Goal: Task Accomplishment & Management: Complete application form

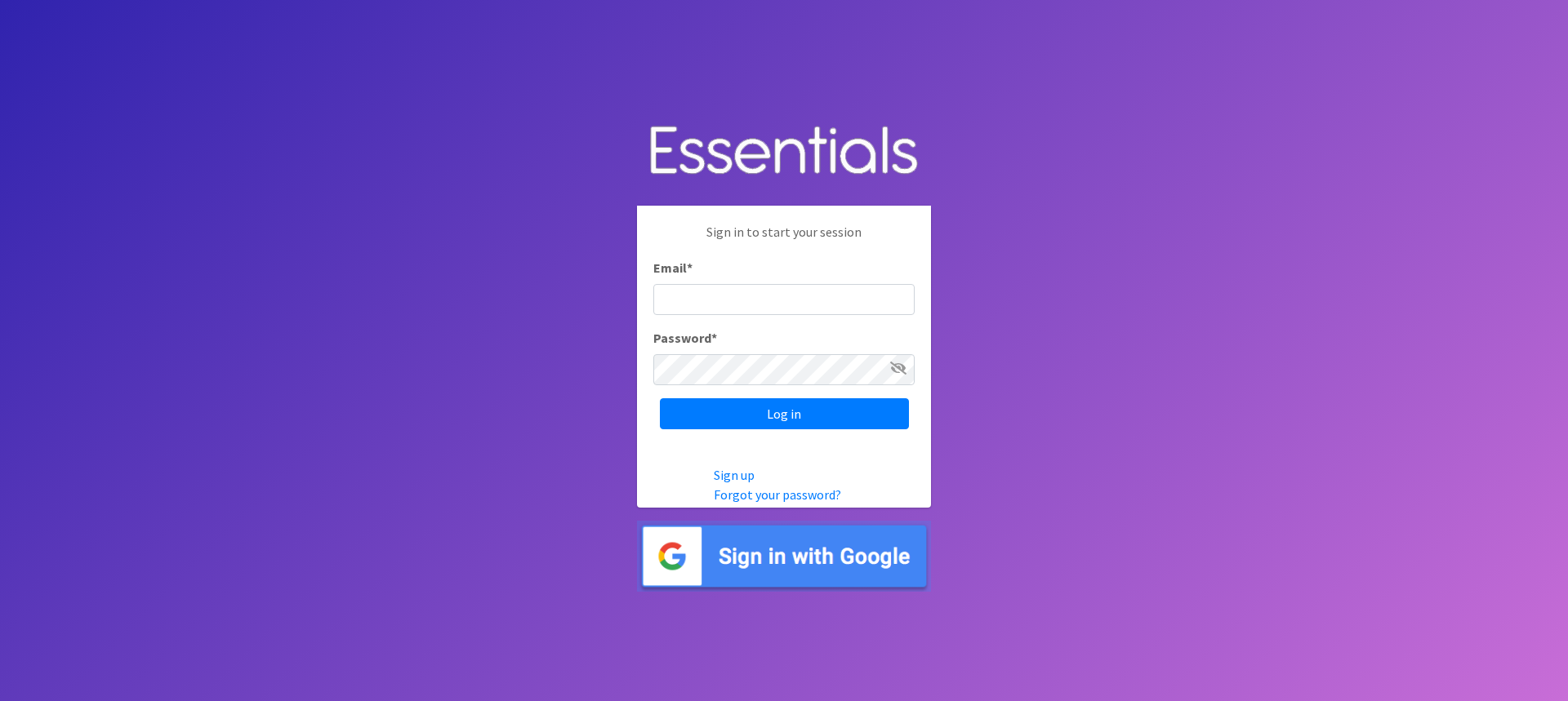
type input "[EMAIL_ADDRESS][DOMAIN_NAME]"
click at [795, 500] on link "Forgot your password?" at bounding box center [777, 495] width 128 height 16
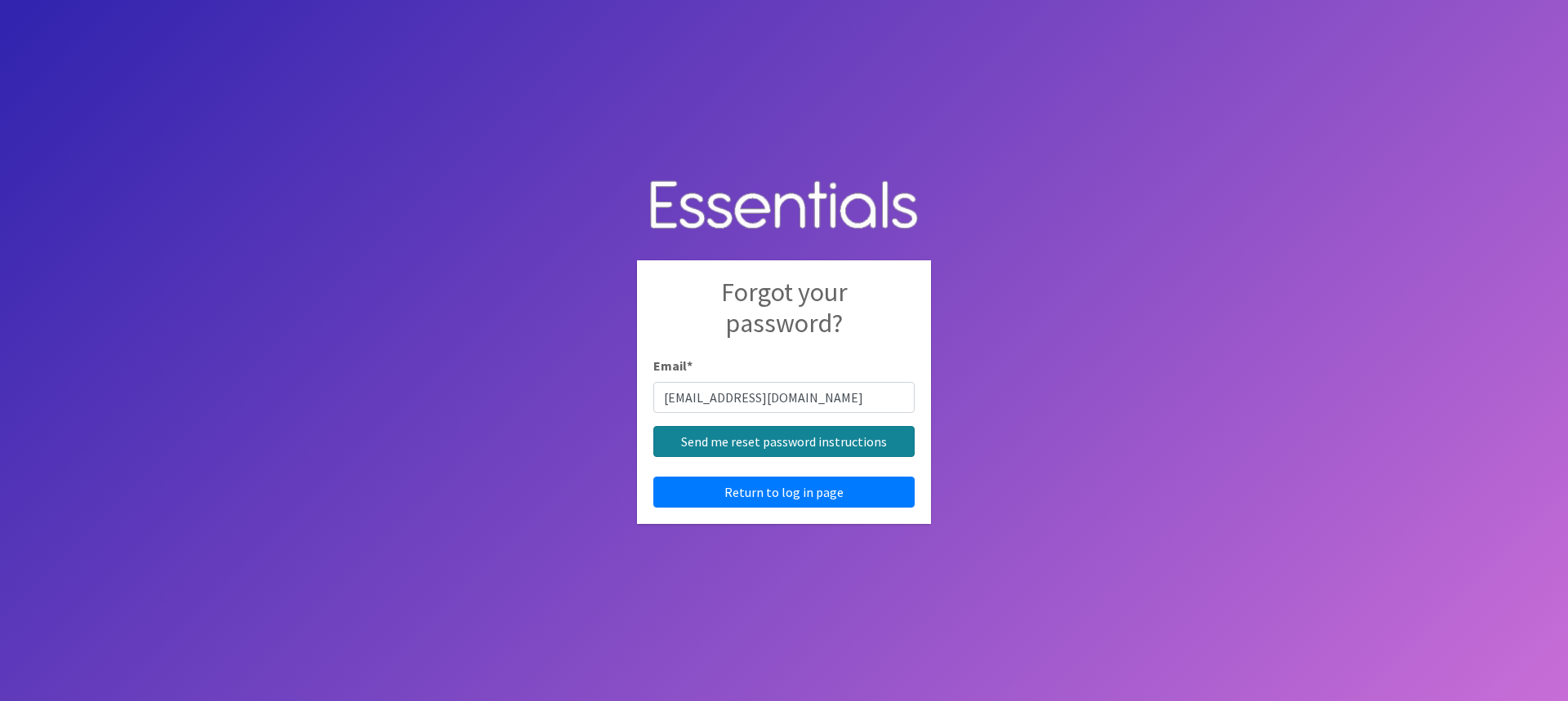
type input "[EMAIL_ADDRESS][DOMAIN_NAME]"
click at [696, 444] on input "Send me reset password instructions" at bounding box center [783, 442] width 261 height 31
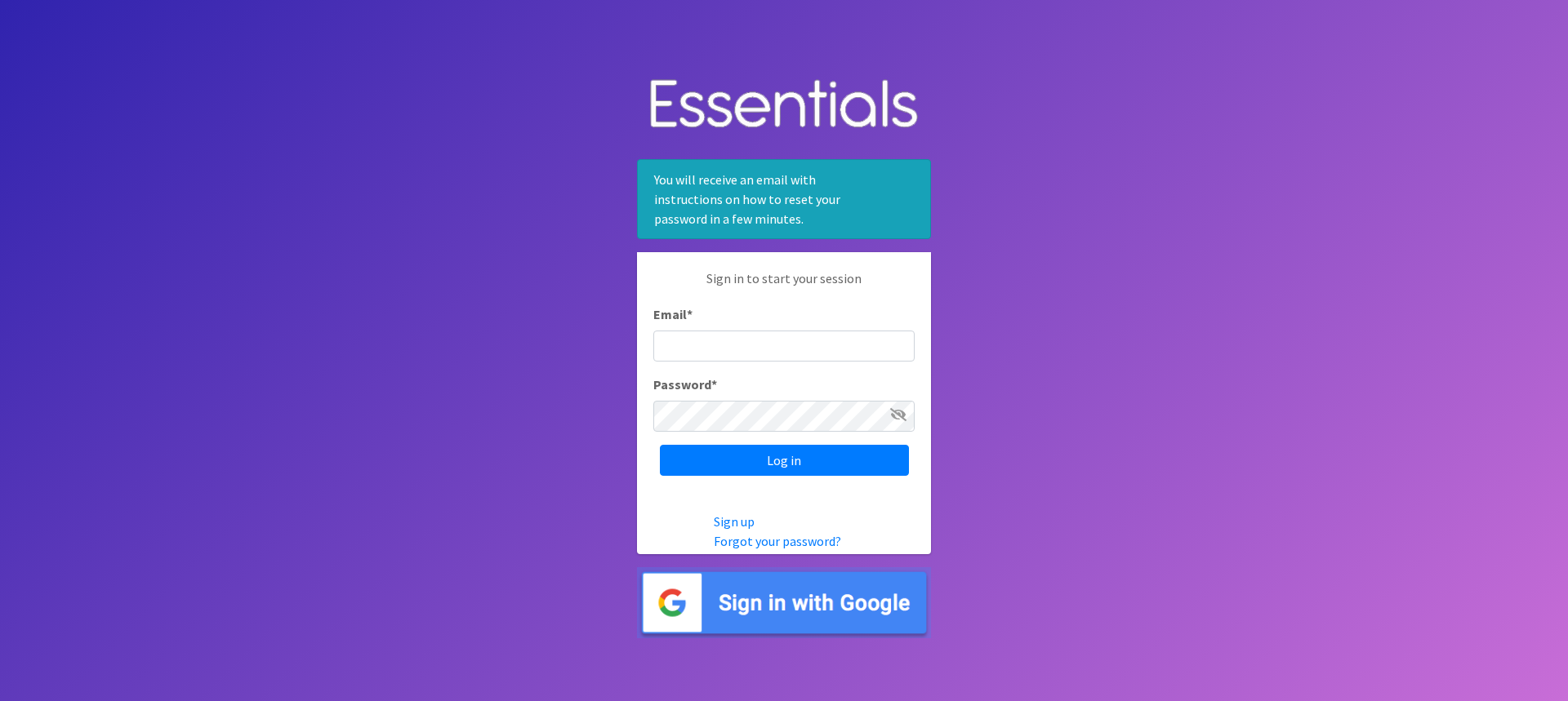
type input "[EMAIL_ADDRESS][DOMAIN_NAME]"
click at [642, 407] on div "Sign in to start your session Email * lroth513@gmail.com Password * Log in" at bounding box center [783, 371] width 294 height 240
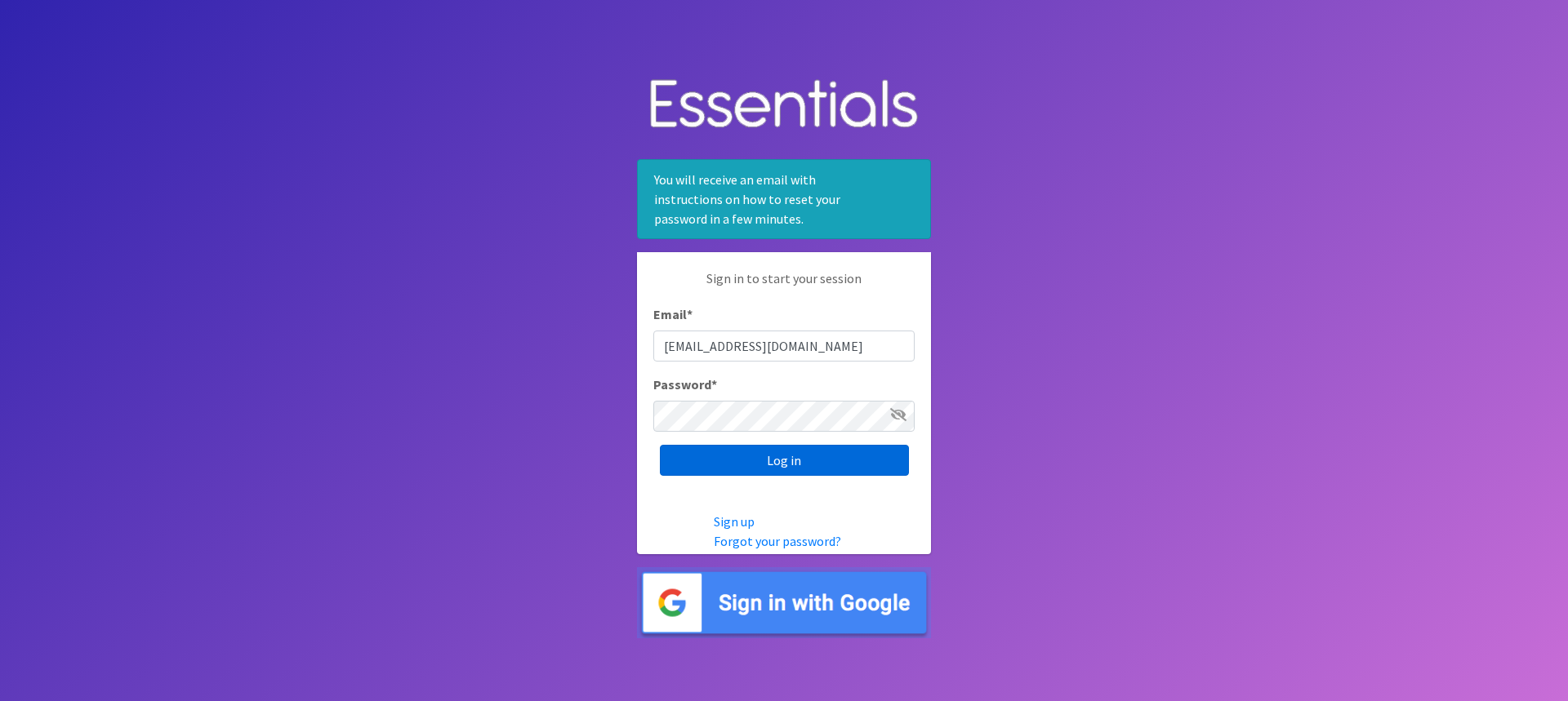
click at [701, 456] on input "Log in" at bounding box center [784, 461] width 249 height 31
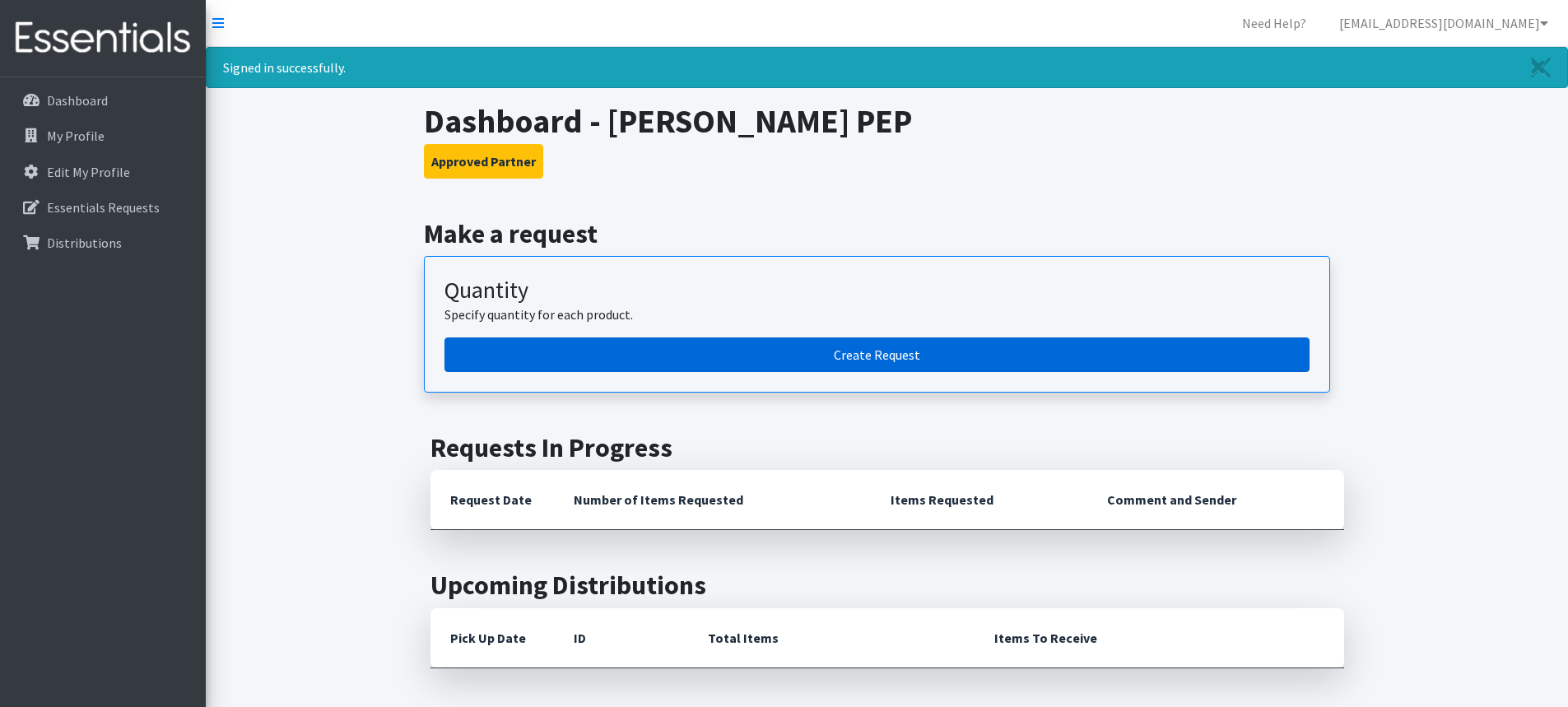
click at [910, 354] on link "Create Request" at bounding box center [877, 355] width 865 height 35
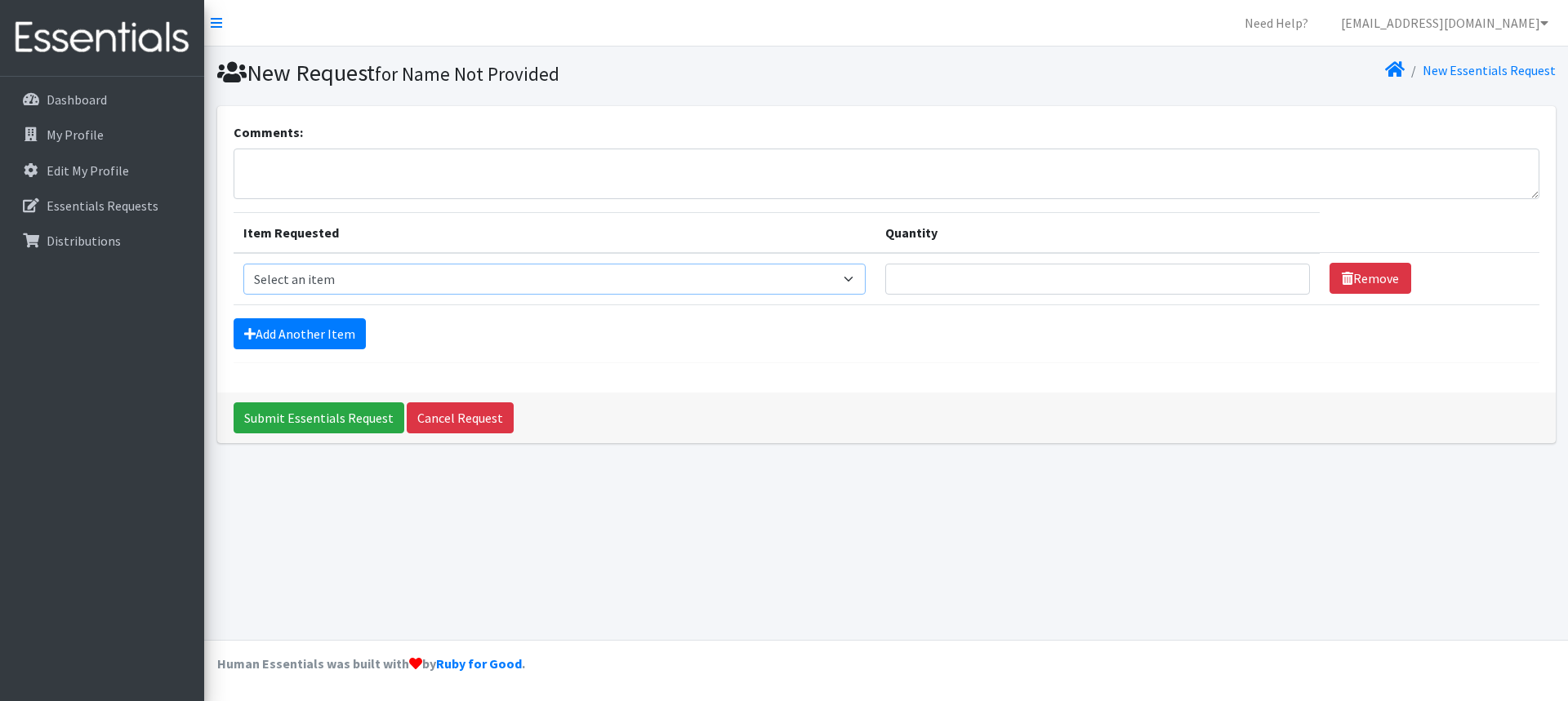
click at [858, 280] on select "Select an item Box - 2T-3T Pull-ups [200 Pull-ups/8 Packs] Box - 3T-4T Pull-ups…" at bounding box center [555, 279] width 624 height 31
select select "14393"
click at [243, 263] on select "Select an item Box - 2T-3T Pull-ups [200 Pull-ups/8 Packs] Box - 3T-4T Pull-ups…" at bounding box center [555, 279] width 624 height 31
click at [863, 280] on select "Select an item Box - 2T-3T Pull-ups [200 Pull-ups/8 Packs] Box - 3T-4T Pull-ups…" at bounding box center [555, 279] width 624 height 31
drag, startPoint x: 1045, startPoint y: 570, endPoint x: 1034, endPoint y: 527, distance: 44.4
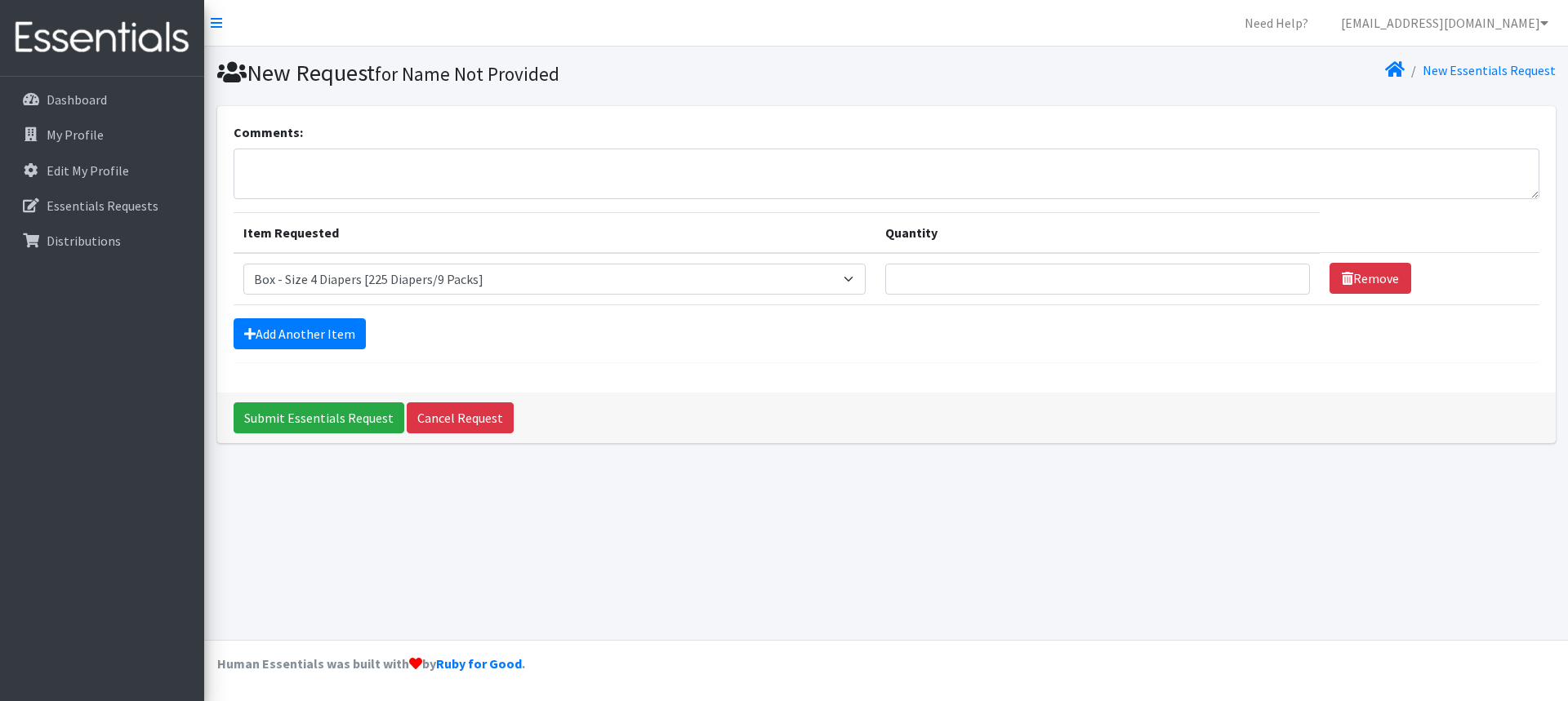
click at [1044, 556] on div "New Request for Name Not Provided New Essentials Request Comments: Item Request…" at bounding box center [886, 344] width 1364 height 594
click at [318, 335] on link "Add Another Item" at bounding box center [300, 334] width 133 height 31
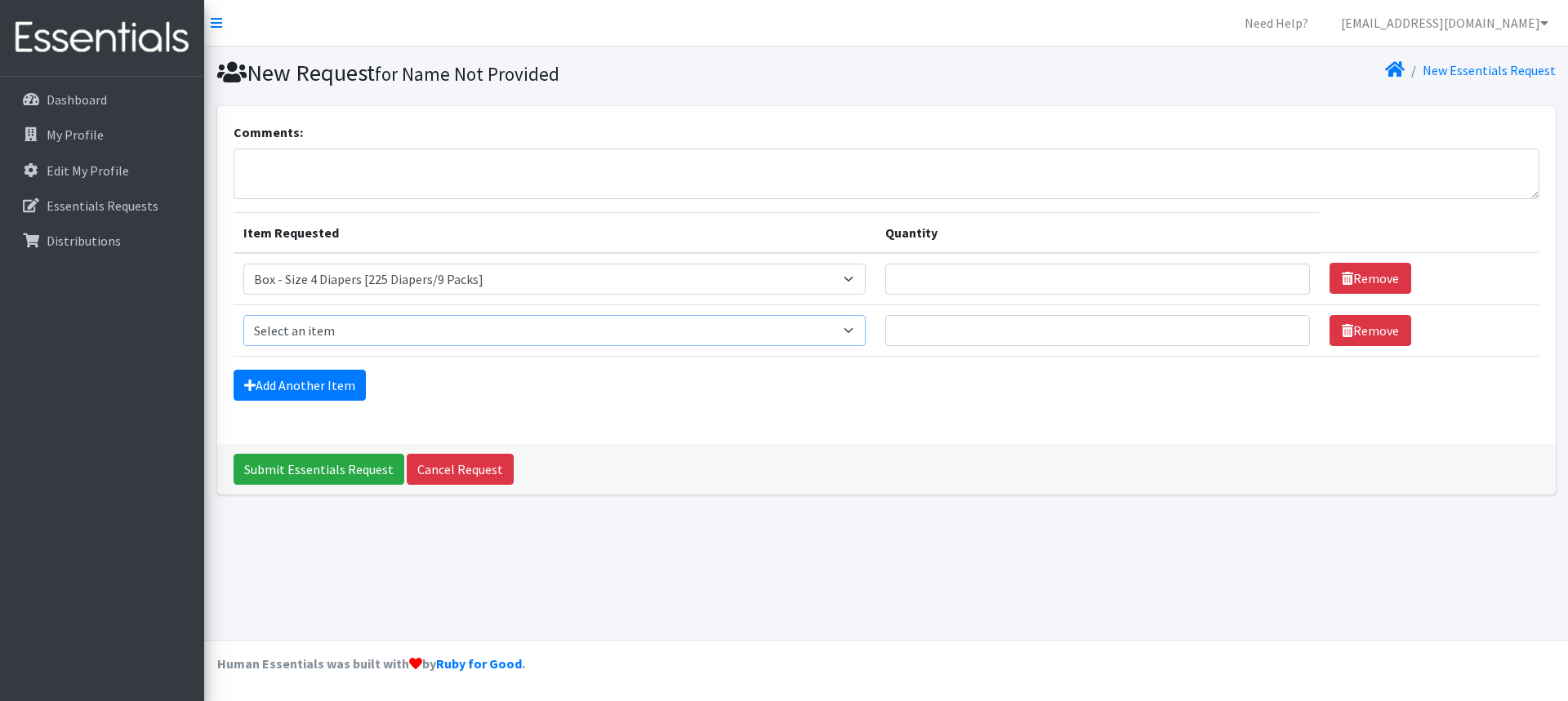
click at [324, 335] on select "Select an item Box - 2T-3T Pull-ups [200 Pull-ups/8 Packs] Box - 3T-4T Pull-ups…" at bounding box center [555, 330] width 624 height 31
select select "14394"
click at [243, 315] on select "Select an item Box - 2T-3T Pull-ups [200 Pull-ups/8 Packs] Box - 3T-4T Pull-ups…" at bounding box center [555, 330] width 624 height 31
click at [318, 384] on link "Add Another Item" at bounding box center [300, 385] width 133 height 31
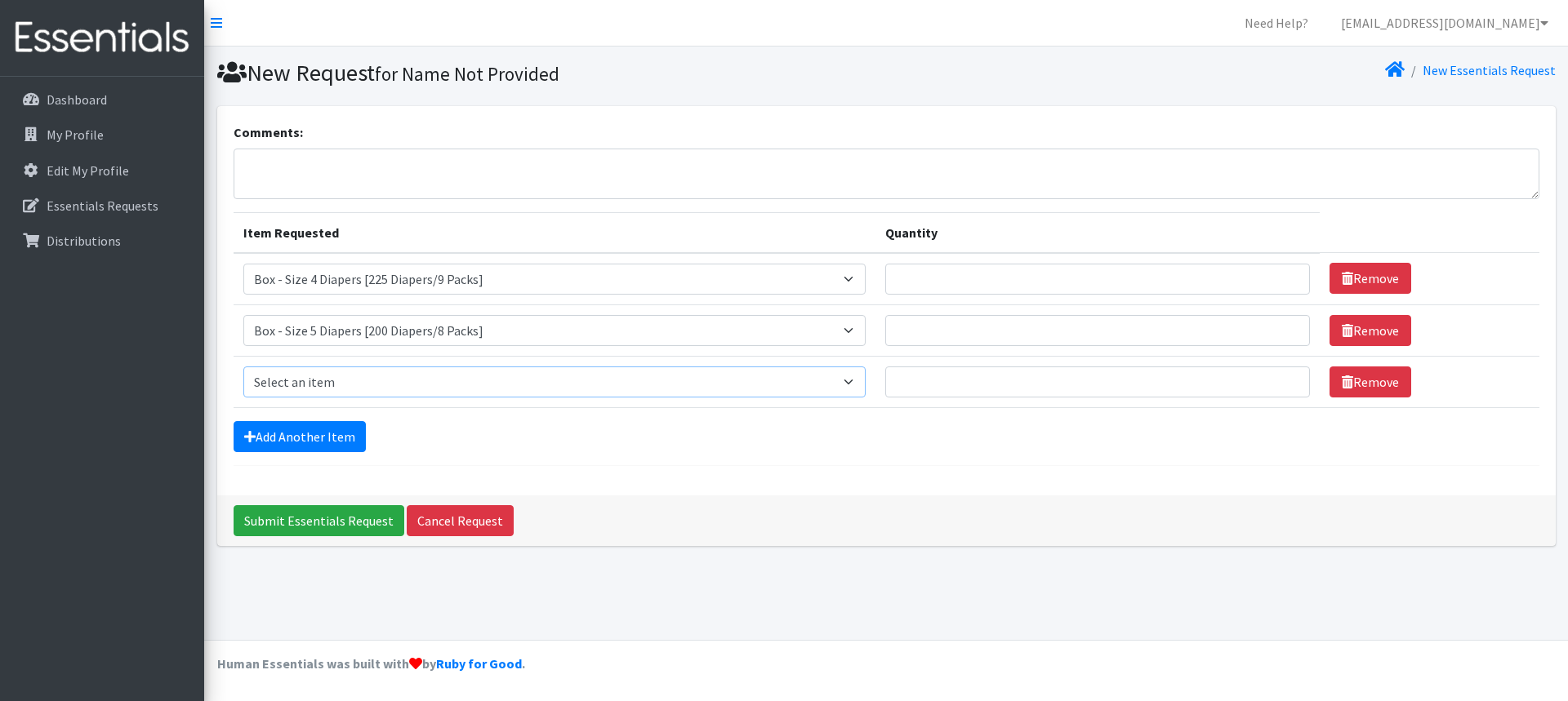
click at [859, 382] on select "Select an item Box - 2T-3T Pull-ups [200 Pull-ups/8 Packs] Box - 3T-4T Pull-ups…" at bounding box center [555, 382] width 624 height 31
select select "9802"
click at [243, 366] on select "Select an item Box - 2T-3T Pull-ups [200 Pull-ups/8 Packs] Box - 3T-4T Pull-ups…" at bounding box center [555, 382] width 624 height 31
click at [332, 429] on link "Add Another Item" at bounding box center [300, 437] width 133 height 31
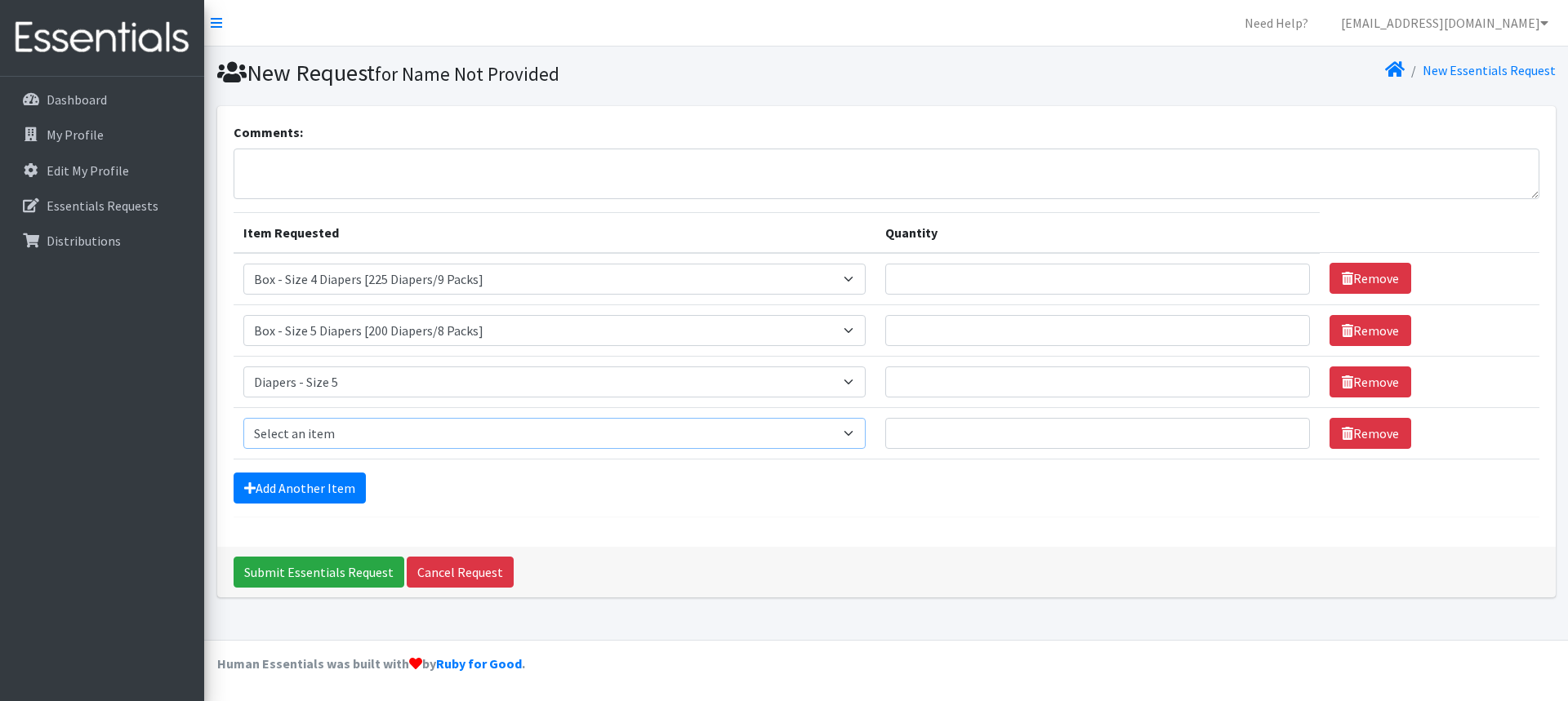
click at [867, 432] on select "Select an item Box - 2T-3T Pull-ups [200 Pull-ups/8 Packs] Box - 3T-4T Pull-ups…" at bounding box center [555, 434] width 624 height 31
select select "9800"
click at [243, 418] on select "Select an item Box - 2T-3T Pull-ups [200 Pull-ups/8 Packs] Box - 3T-4T Pull-ups…" at bounding box center [555, 434] width 624 height 31
click at [314, 492] on link "Add Another Item" at bounding box center [300, 488] width 133 height 31
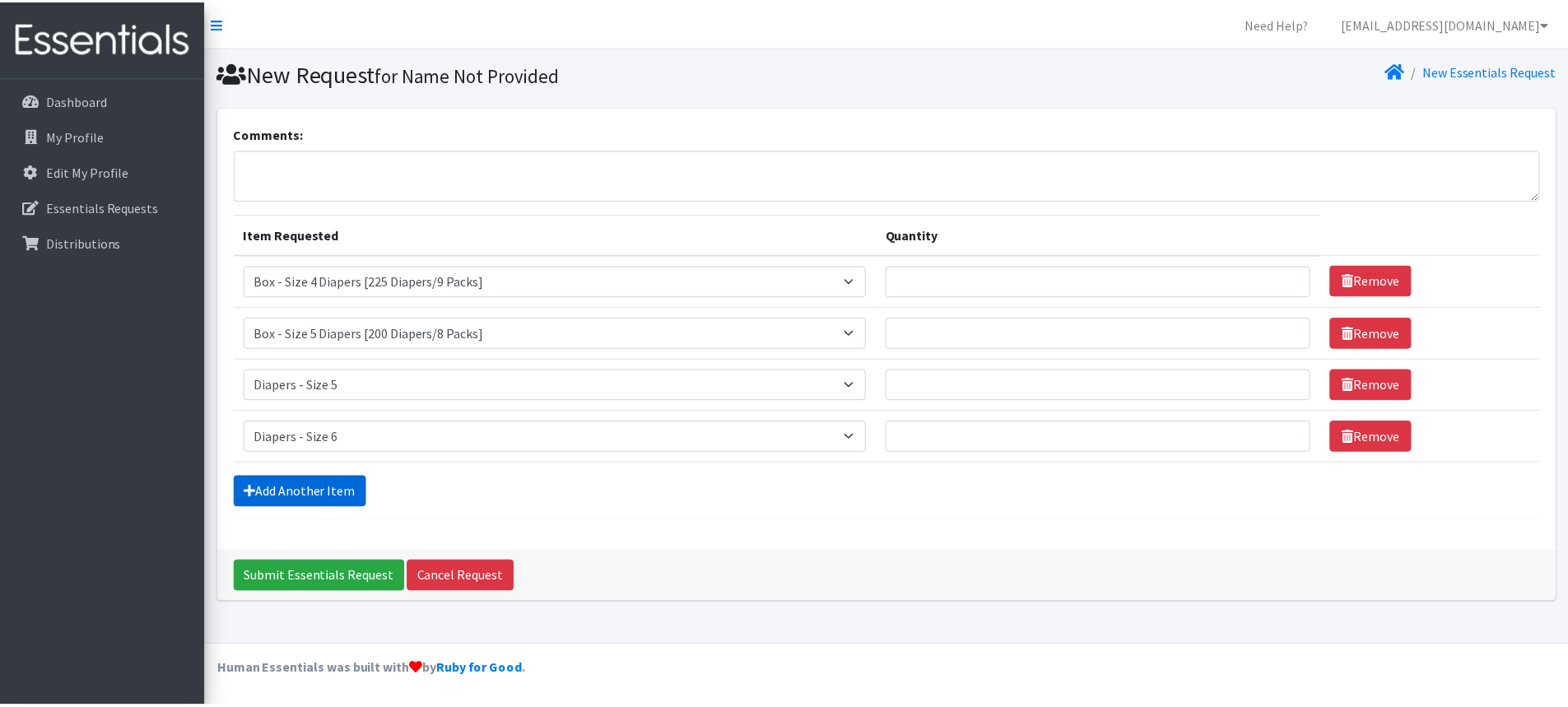
scroll to position [22, 0]
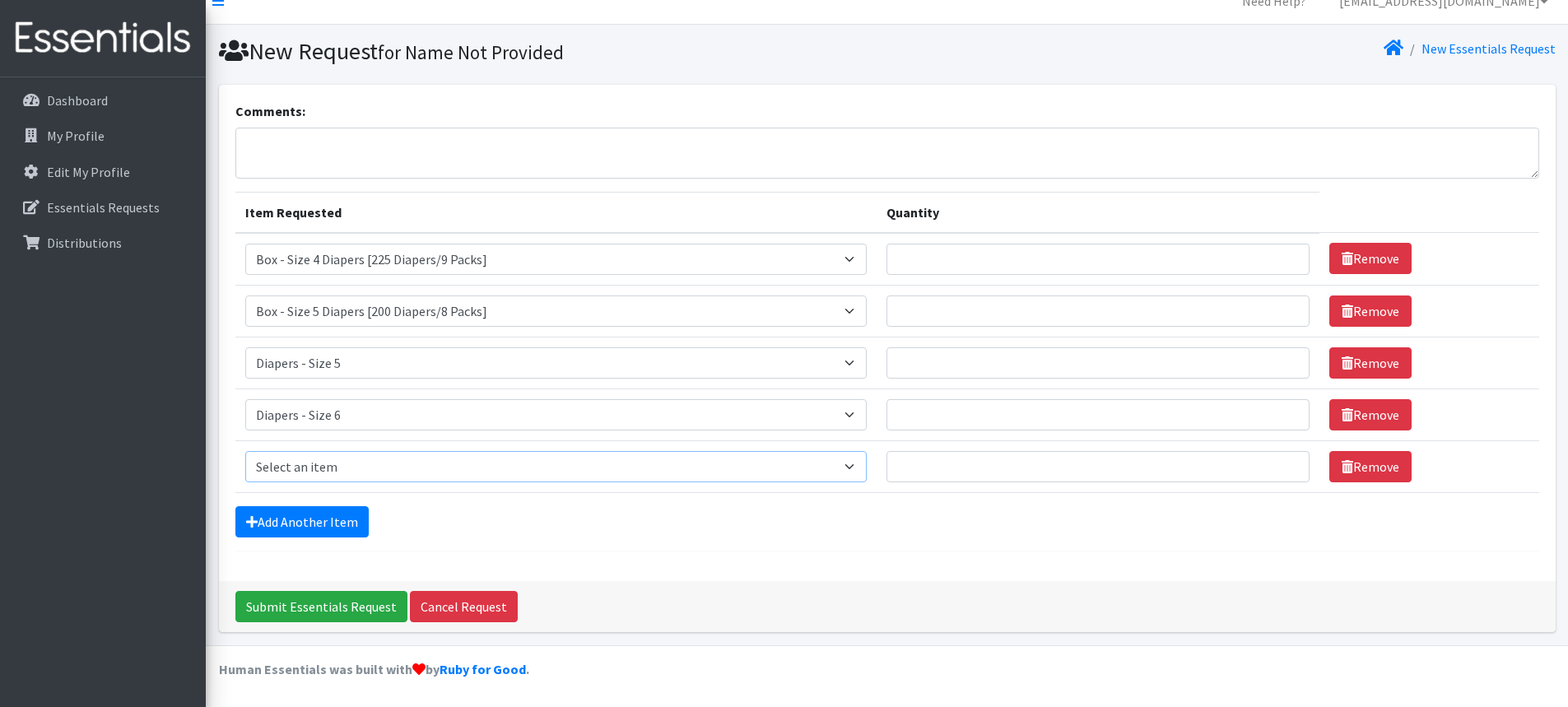
click at [867, 469] on select "Select an item Box - 2T-3T Pull-ups [200 Pull-ups/8 Packs] Box - 3T-4T Pull-ups…" at bounding box center [556, 467] width 622 height 31
select select "12545"
click at [245, 451] on select "Select an item Box - 2T-3T Pull-ups [200 Pull-ups/8 Packs] Box - 3T-4T Pull-ups…" at bounding box center [556, 467] width 622 height 31
click at [842, 258] on select "Select an item Box - 2T-3T Pull-ups [200 Pull-ups/8 Packs] Box - 3T-4T Pull-ups…" at bounding box center [556, 259] width 622 height 31
click at [997, 547] on form "Comments: Item Requested Quantity Item Requested Select an item Box - 2T-3T Pul…" at bounding box center [887, 327] width 1304 height 450
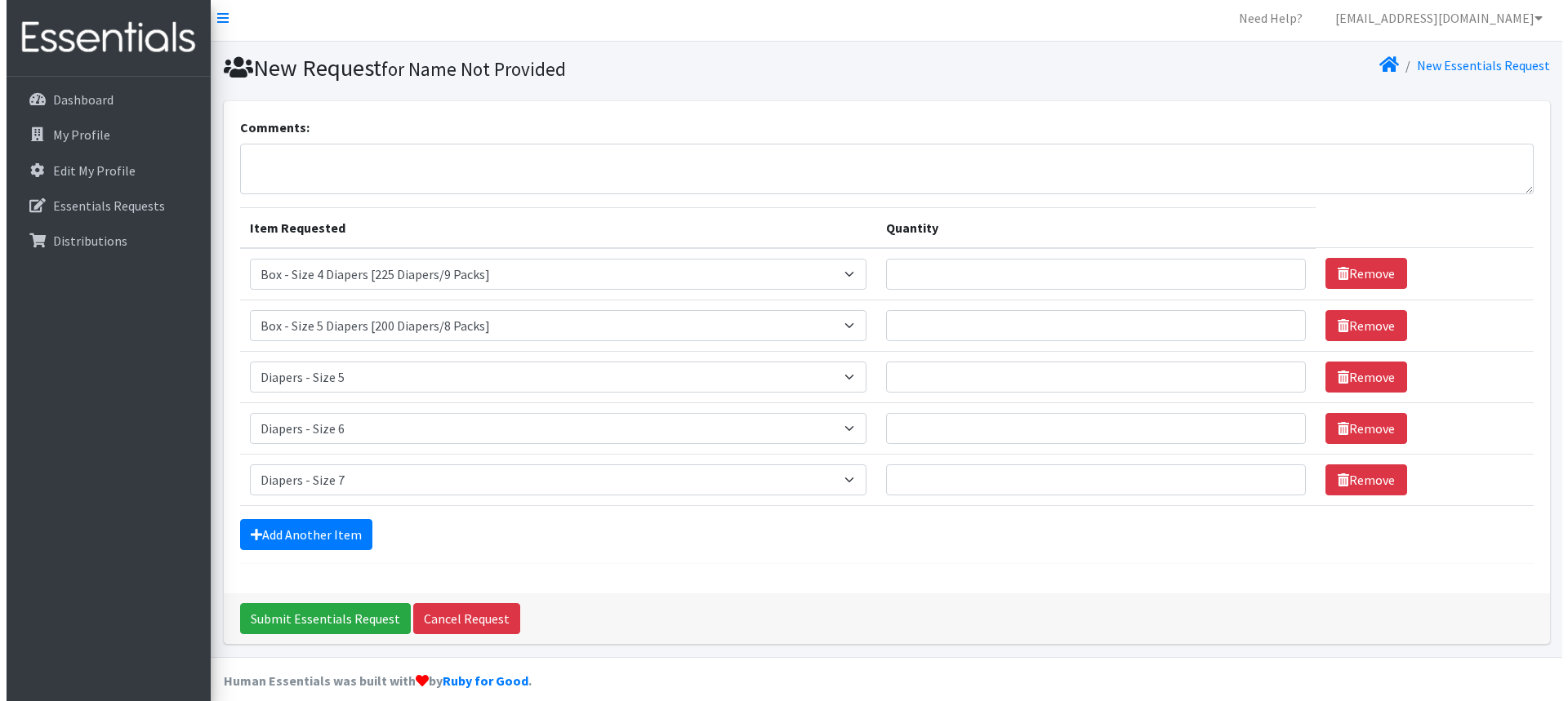
scroll to position [0, 0]
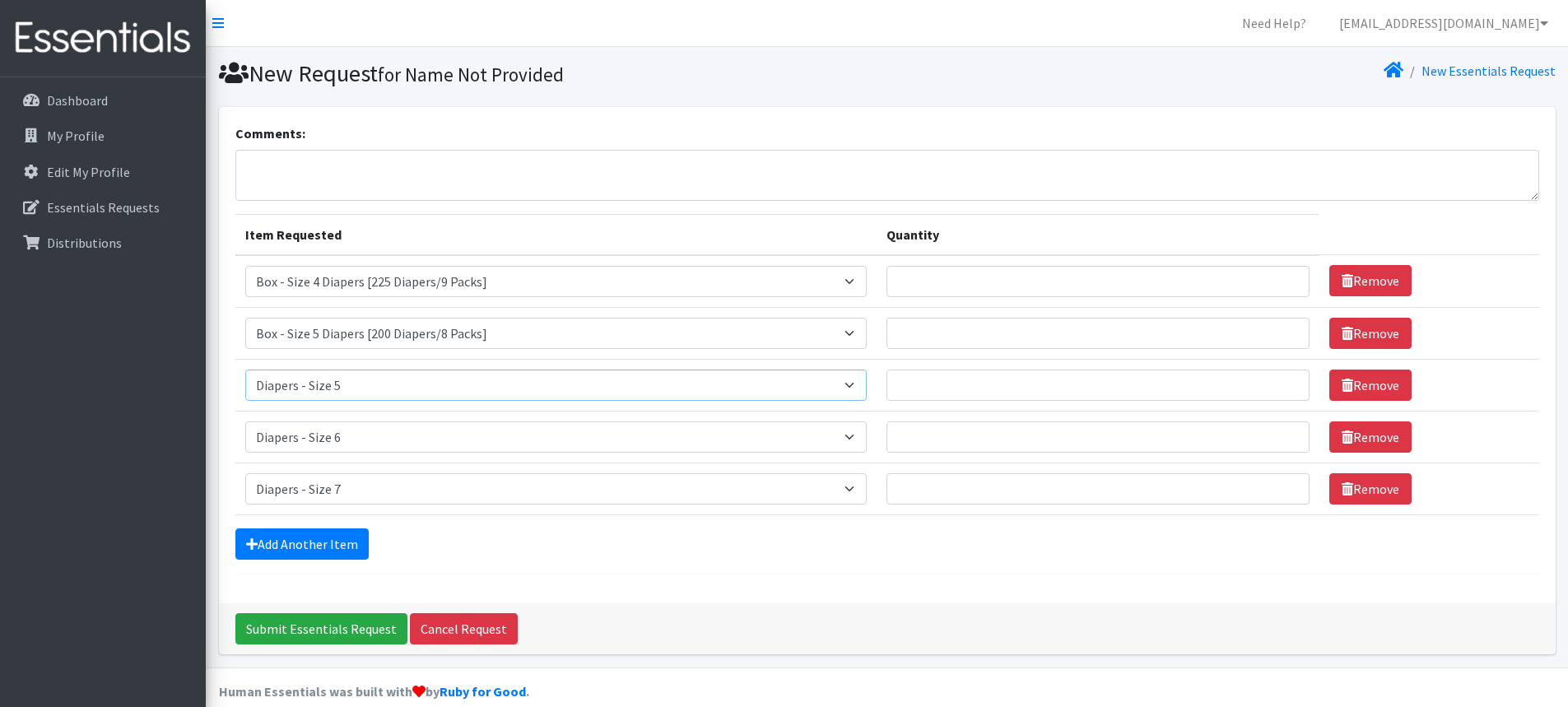
click at [315, 382] on select "Select an item Box - 2T-3T Pull-ups [200 Pull-ups/8 Packs] Box - 3T-4T Pull-ups…" at bounding box center [556, 385] width 622 height 31
select select "14395"
click at [245, 370] on select "Select an item Box - 2T-3T Pull-ups [200 Pull-ups/8 Packs] Box - 3T-4T Pull-ups…" at bounding box center [556, 385] width 622 height 31
click at [305, 436] on select "Select an item Box - 2T-3T Pull-ups [200 Pull-ups/8 Packs] Box - 3T-4T Pull-ups…" at bounding box center [556, 437] width 622 height 31
select select "14396"
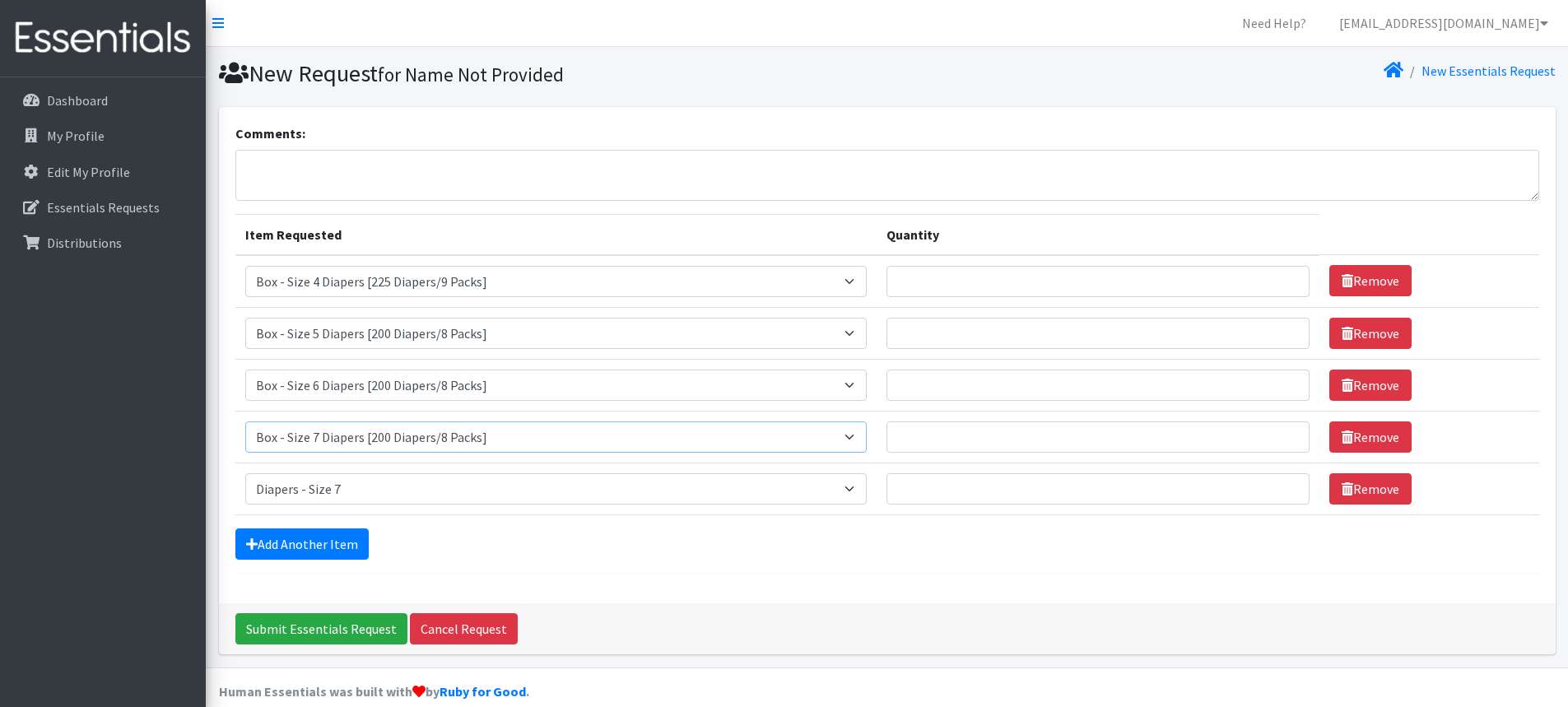
click at [245, 422] on select "Select an item Box - 2T-3T Pull-ups [200 Pull-ups/8 Packs] Box - 3T-4T Pull-ups…" at bounding box center [556, 437] width 622 height 31
click at [934, 284] on input "Quantity" at bounding box center [1099, 281] width 424 height 31
type input "4"
click at [1288, 277] on input "4" at bounding box center [1099, 281] width 424 height 31
click at [1283, 290] on input "4" at bounding box center [1099, 281] width 424 height 31
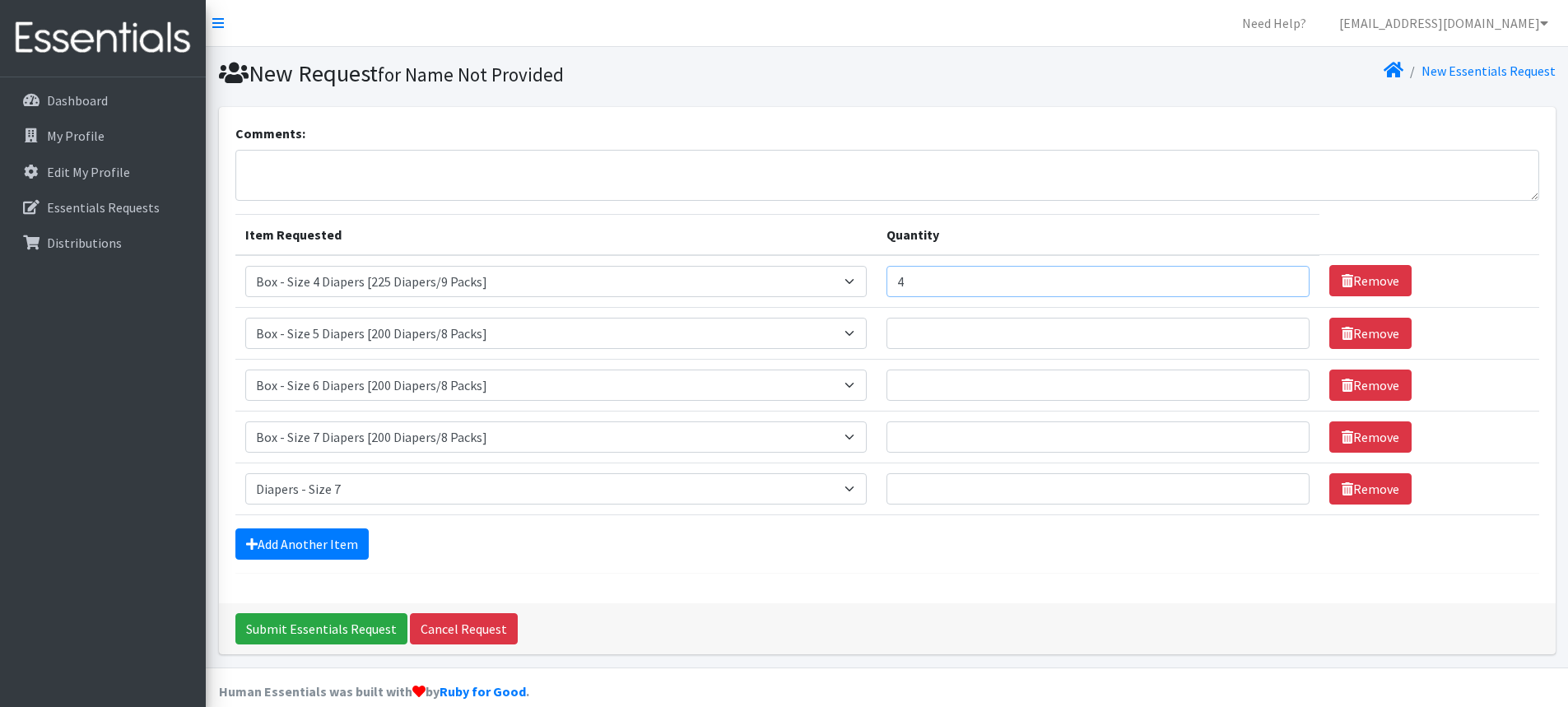
click at [1281, 290] on input "4" at bounding box center [1099, 281] width 424 height 31
click at [1276, 290] on input "4" at bounding box center [1099, 281] width 424 height 31
drag, startPoint x: 1250, startPoint y: 554, endPoint x: 1264, endPoint y: 496, distance: 59.7
click at [1250, 552] on div "Add Another Item" at bounding box center [887, 544] width 1304 height 31
click at [932, 285] on input "4" at bounding box center [1099, 281] width 424 height 31
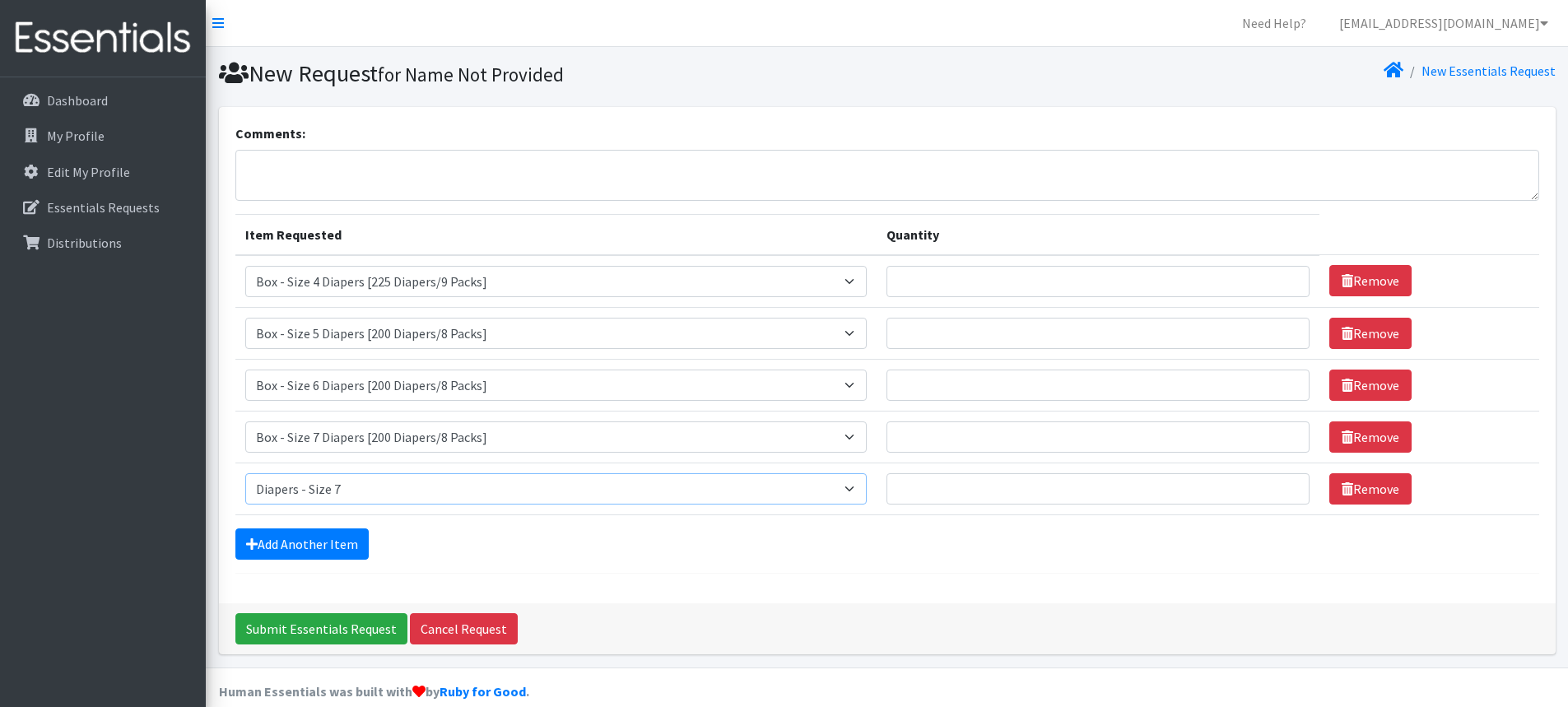
click at [867, 492] on select "Select an item Box - 2T-3T Pull-ups [200 Pull-ups/8 Packs] Box - 3T-4T Pull-ups…" at bounding box center [556, 489] width 622 height 31
drag, startPoint x: 329, startPoint y: 493, endPoint x: 363, endPoint y: 495, distance: 34.1
click at [337, 493] on select "Select an item Box - 2T-3T Pull-ups [200 Pull-ups/8 Packs] Box - 3T-4T Pull-ups…" at bounding box center [556, 489] width 622 height 31
click at [1383, 488] on link "Remove" at bounding box center [1371, 489] width 82 height 31
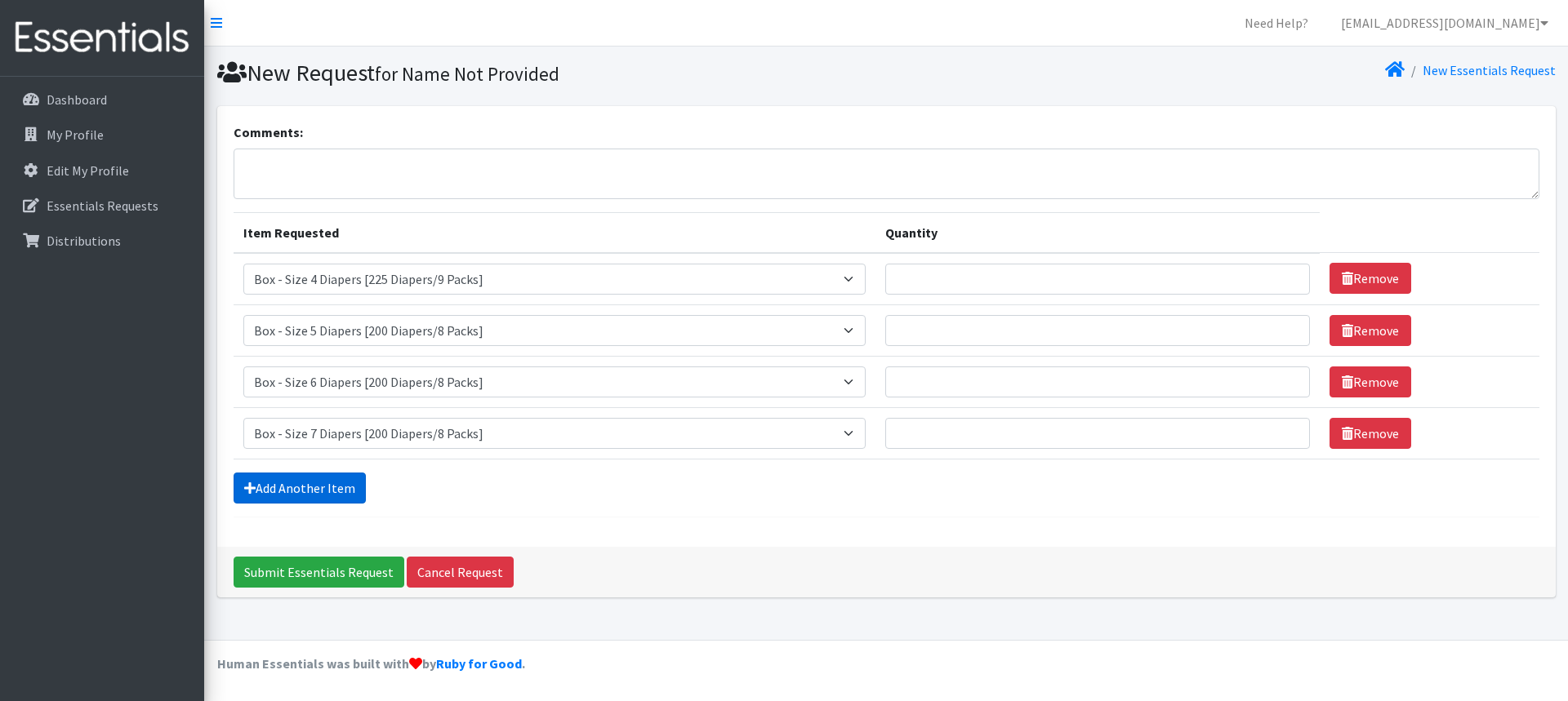
click at [291, 483] on link "Add Another Item" at bounding box center [300, 488] width 133 height 31
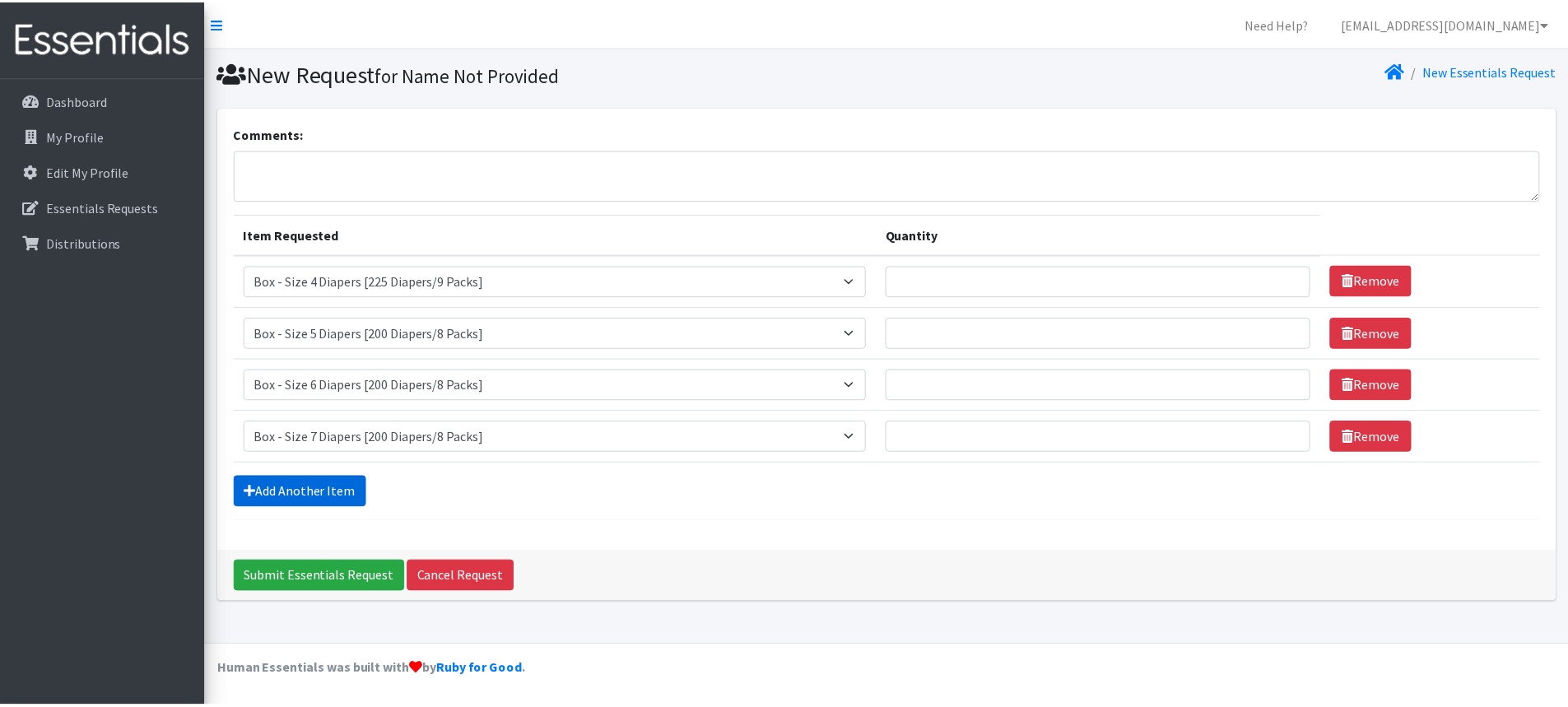
scroll to position [22, 0]
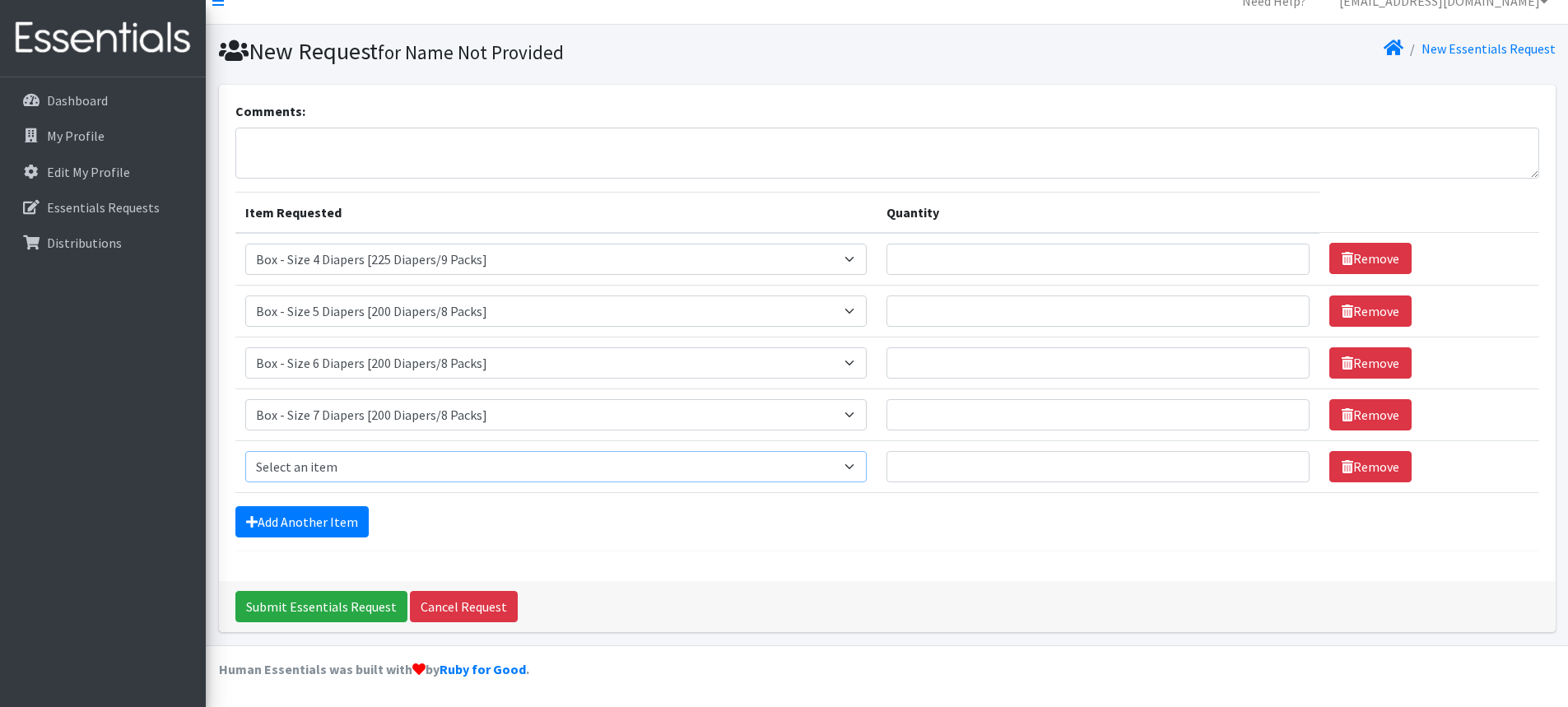
click at [866, 465] on select "Select an item Box - 2T-3T Pull-ups [200 Pull-ups/8 Packs] Box - 3T-4T Pull-ups…" at bounding box center [556, 467] width 622 height 31
click at [1368, 468] on link "Remove" at bounding box center [1371, 467] width 82 height 31
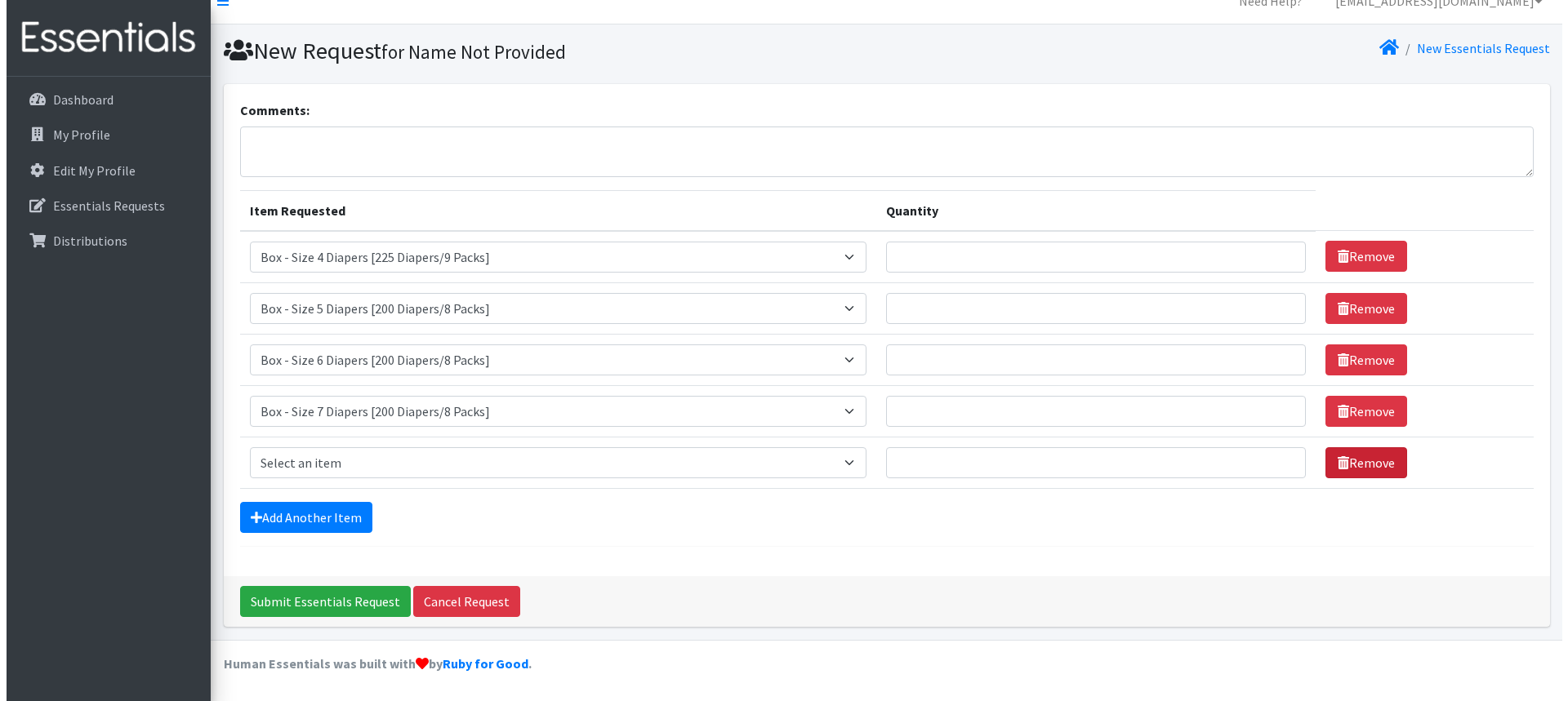
scroll to position [0, 0]
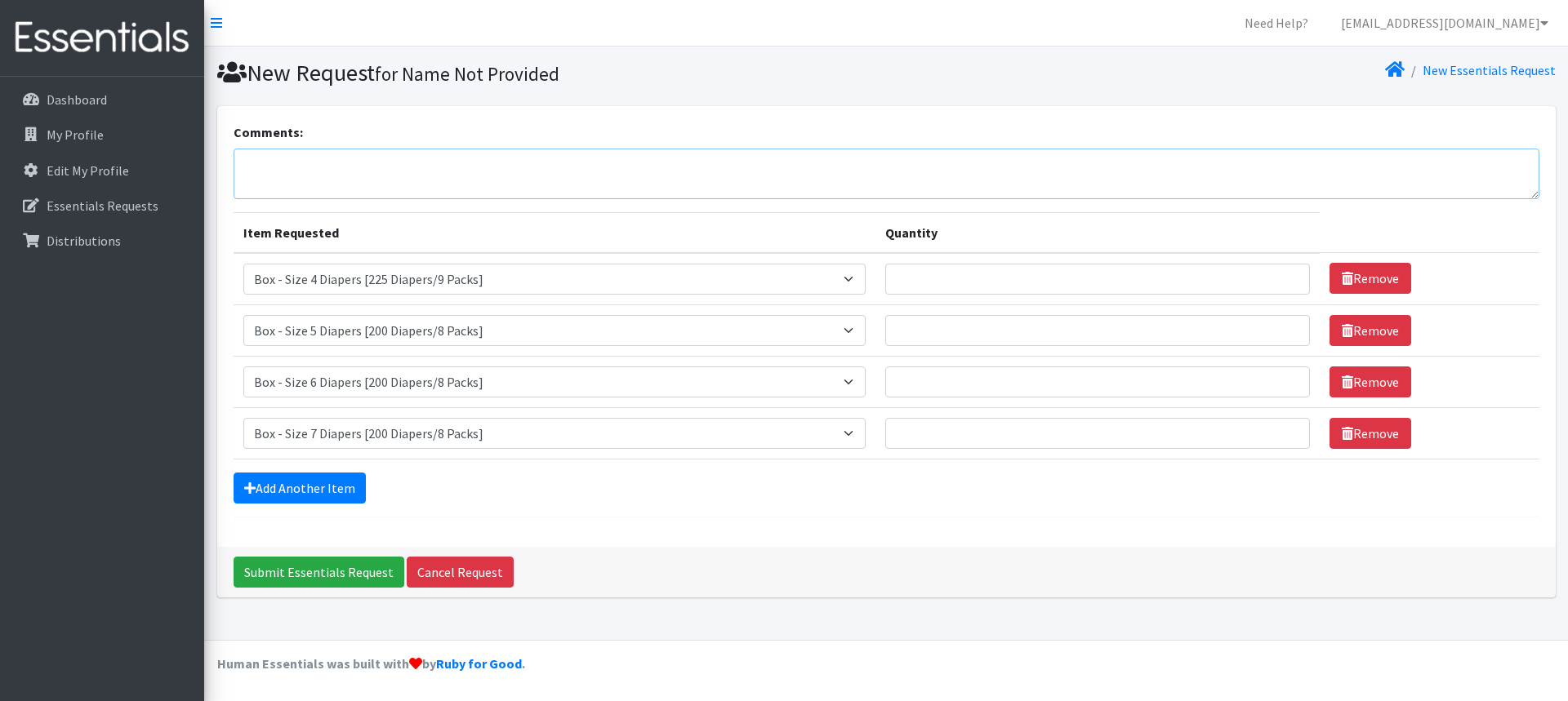
click at [259, 164] on textarea "Comments:" at bounding box center [886, 174] width 1306 height 51
type textarea "[PERSON_NAME] Personal Essentials Pantry (PEPA)"
click at [979, 272] on input "Quantity" at bounding box center [1097, 279] width 425 height 31
type input "1"
click at [989, 333] on input "Quantity" at bounding box center [1097, 330] width 425 height 31
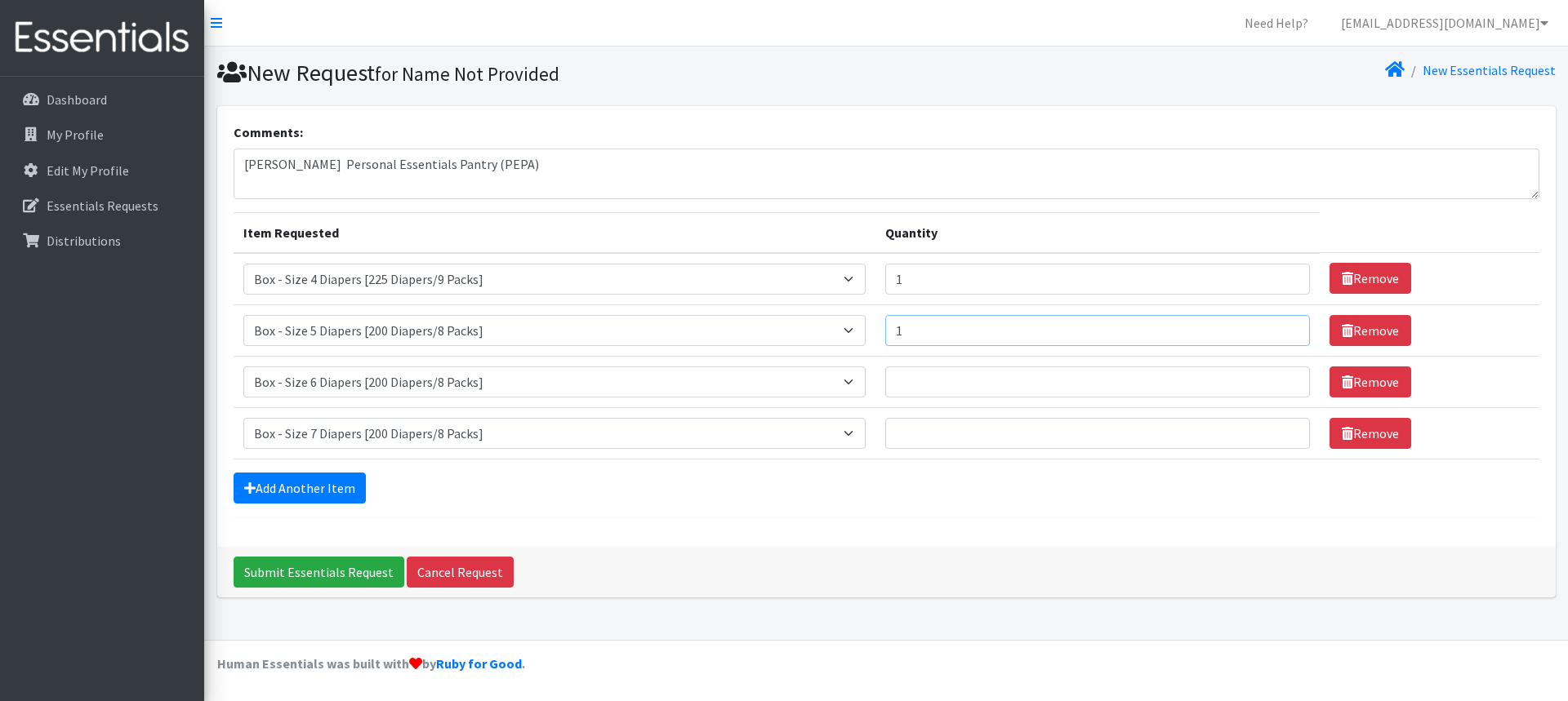
type input "1"
click at [927, 371] on input "Quantity" at bounding box center [1097, 382] width 425 height 31
type input "1"
click at [908, 434] on input "Quantity" at bounding box center [1097, 434] width 425 height 31
type input "2"
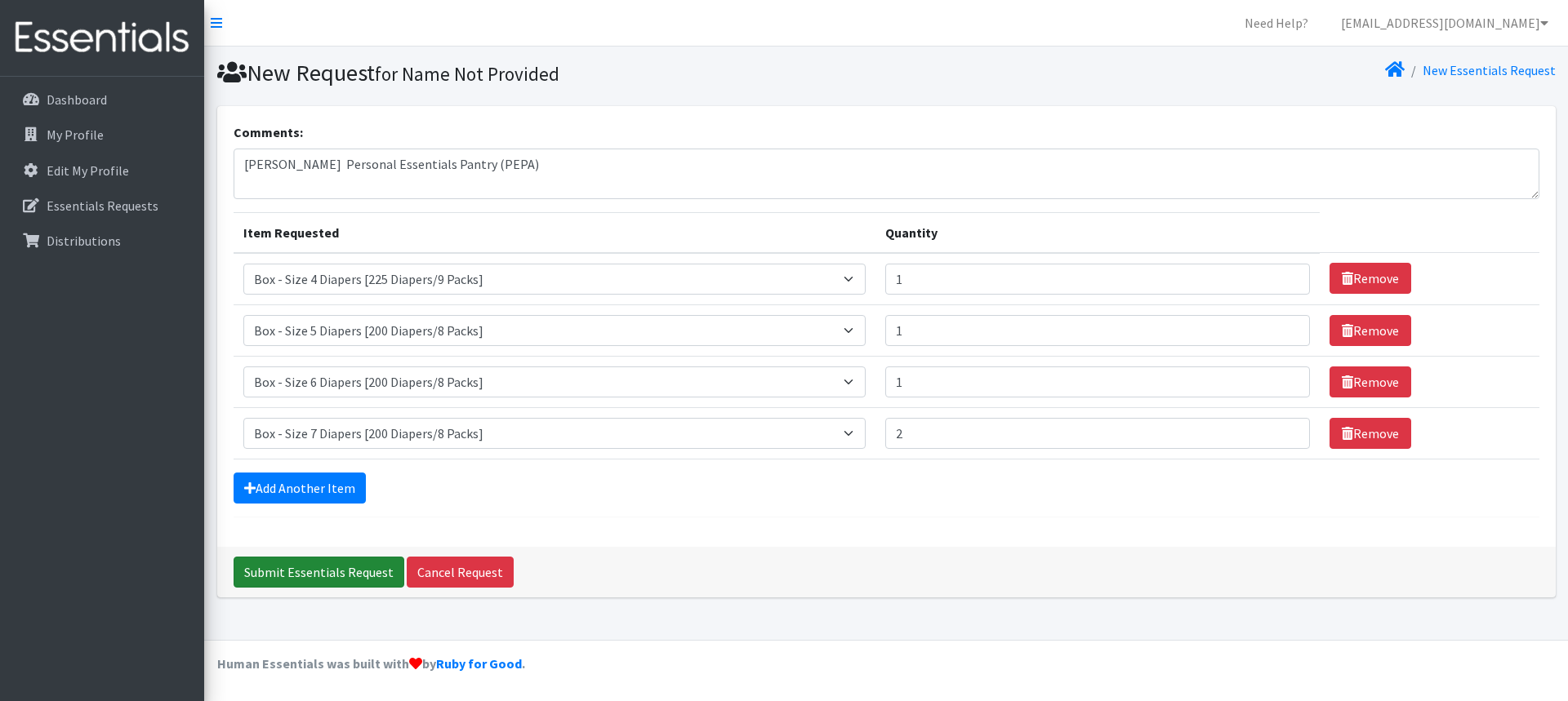
click at [338, 564] on input "Submit Essentials Request" at bounding box center [318, 573] width 171 height 31
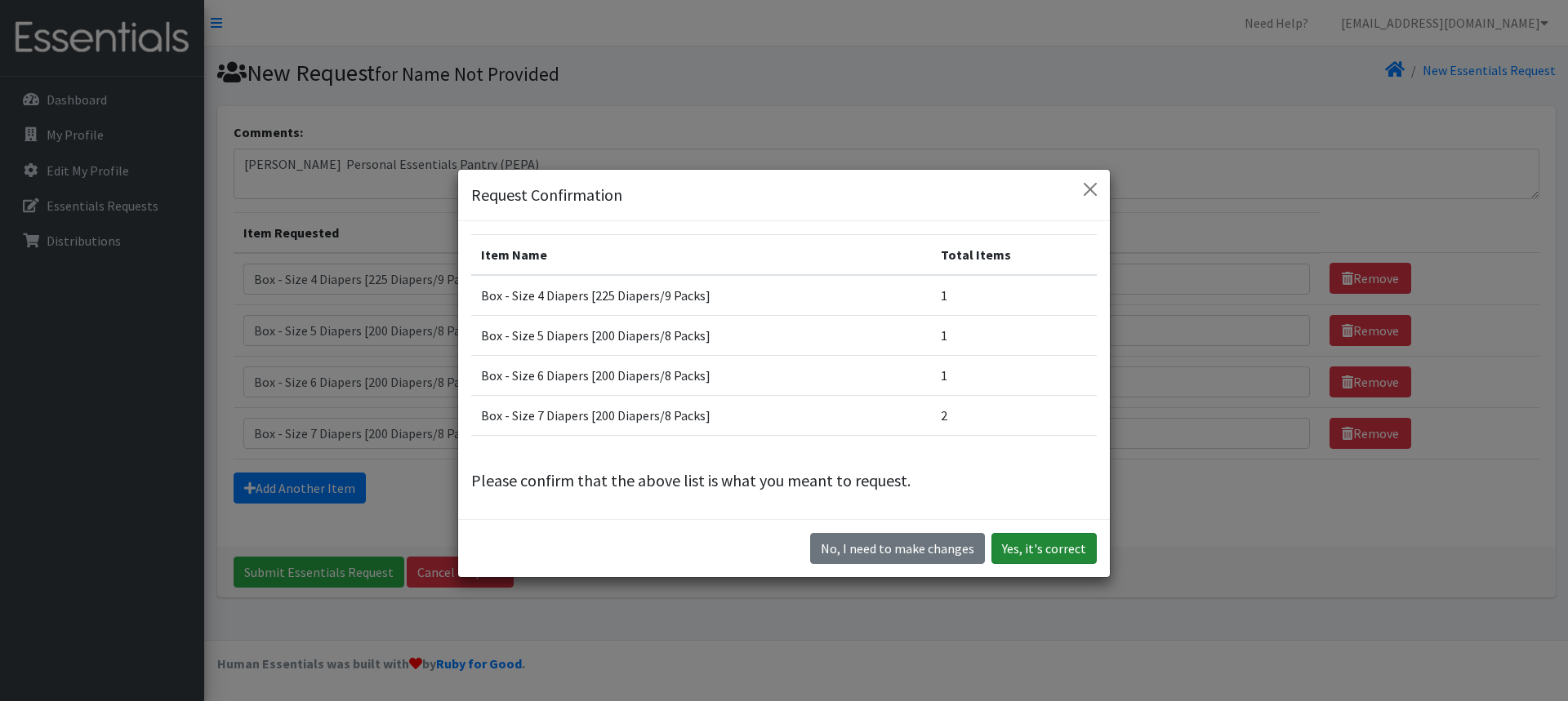
click at [1011, 546] on button "Yes, it's correct" at bounding box center [1044, 549] width 106 height 31
